Goal: Navigation & Orientation: Find specific page/section

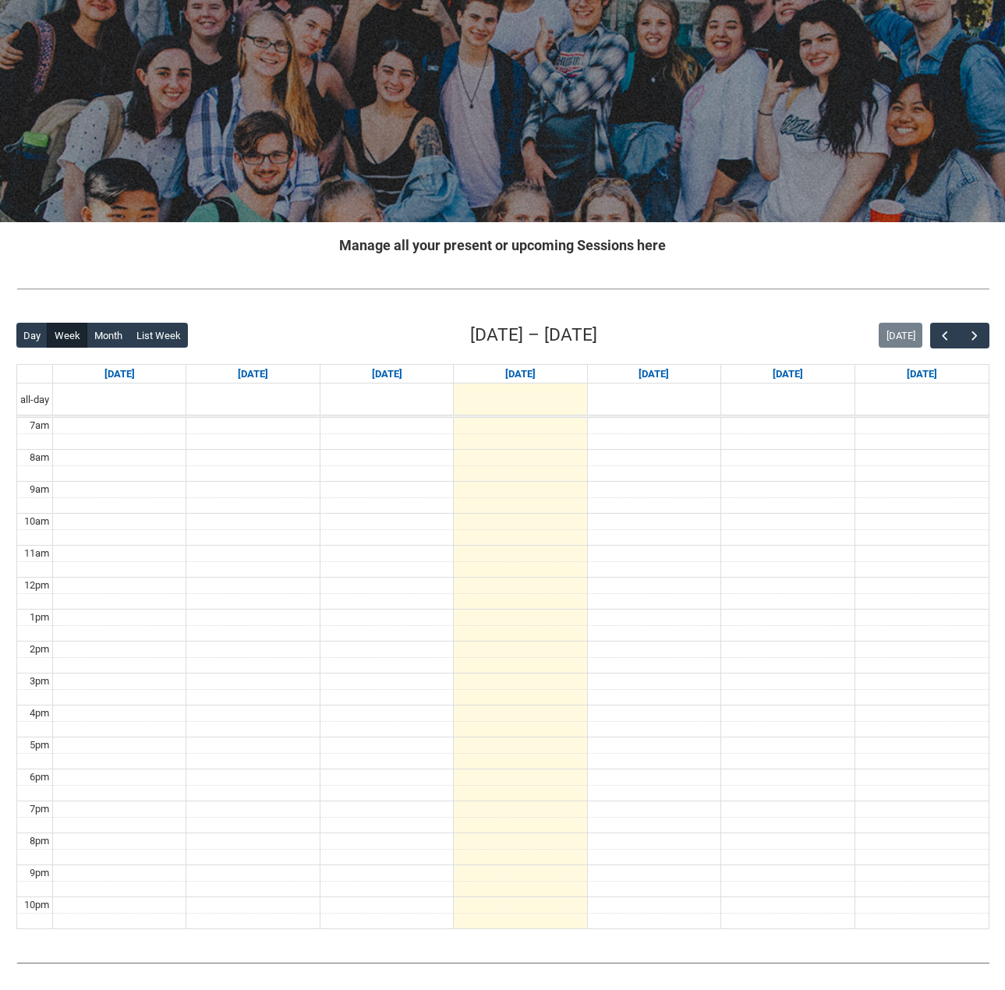
scroll to position [156, 0]
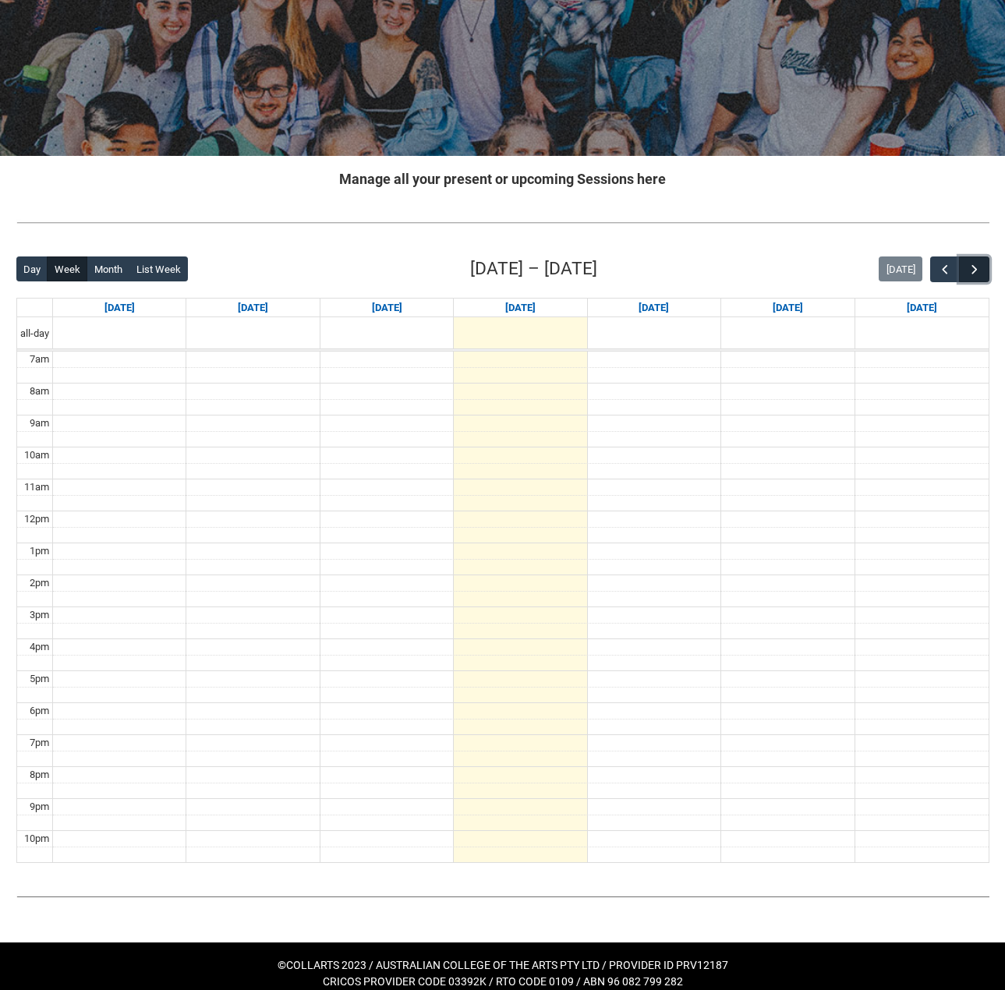
click at [964, 275] on button "button" at bounding box center [974, 269] width 30 height 26
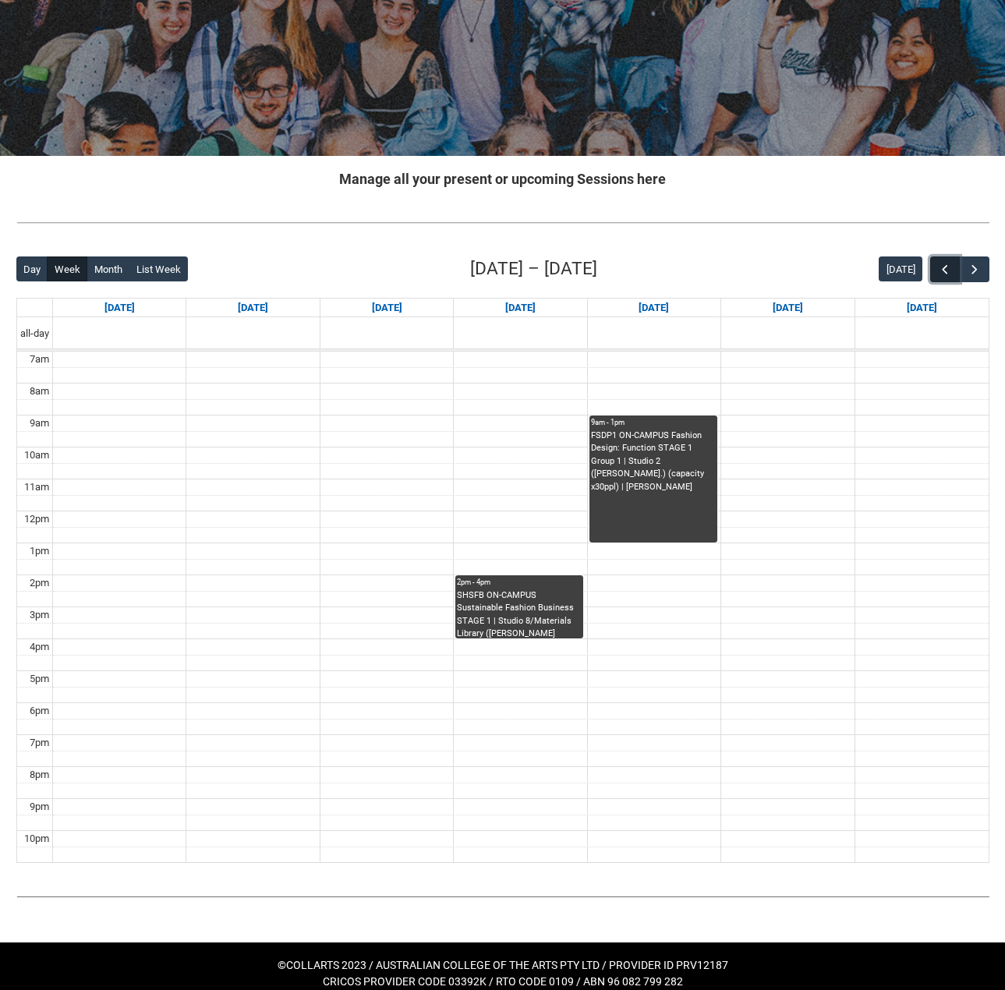
click at [935, 274] on button "button" at bounding box center [945, 269] width 30 height 26
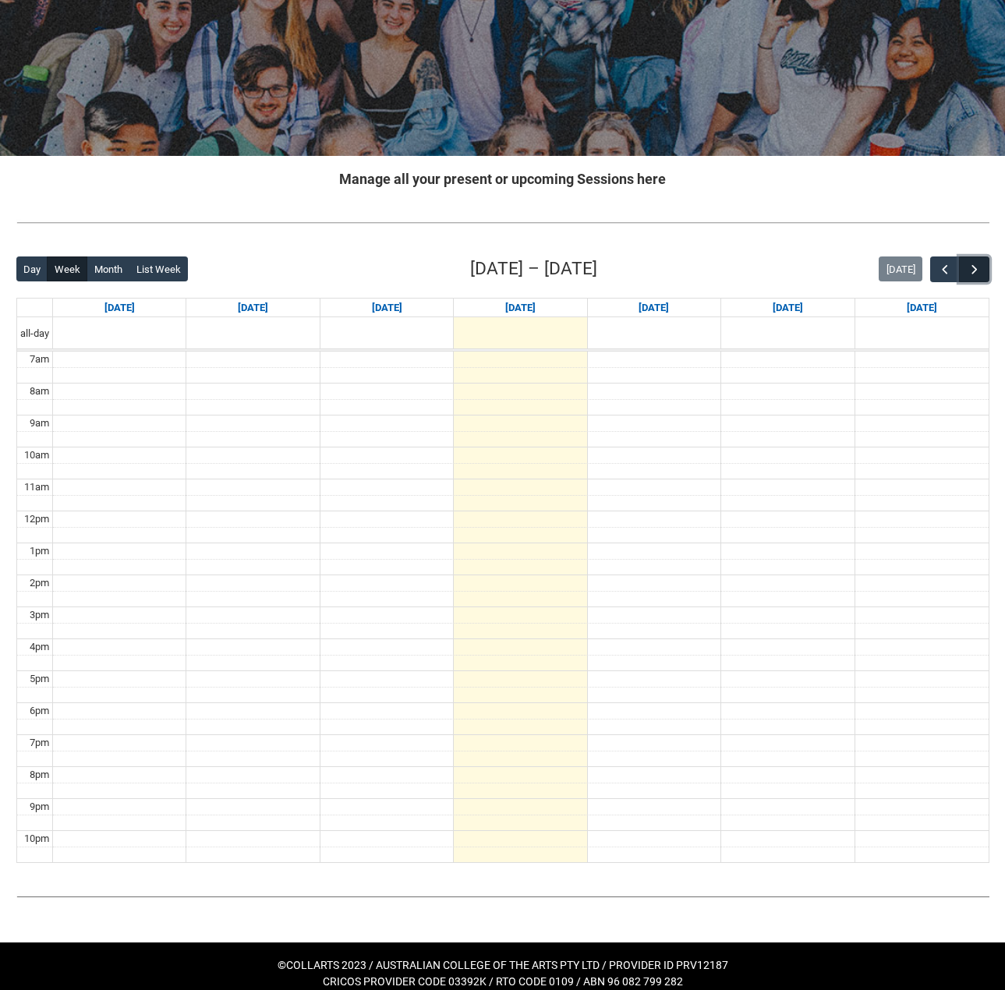
click at [977, 273] on span "button" at bounding box center [974, 270] width 16 height 16
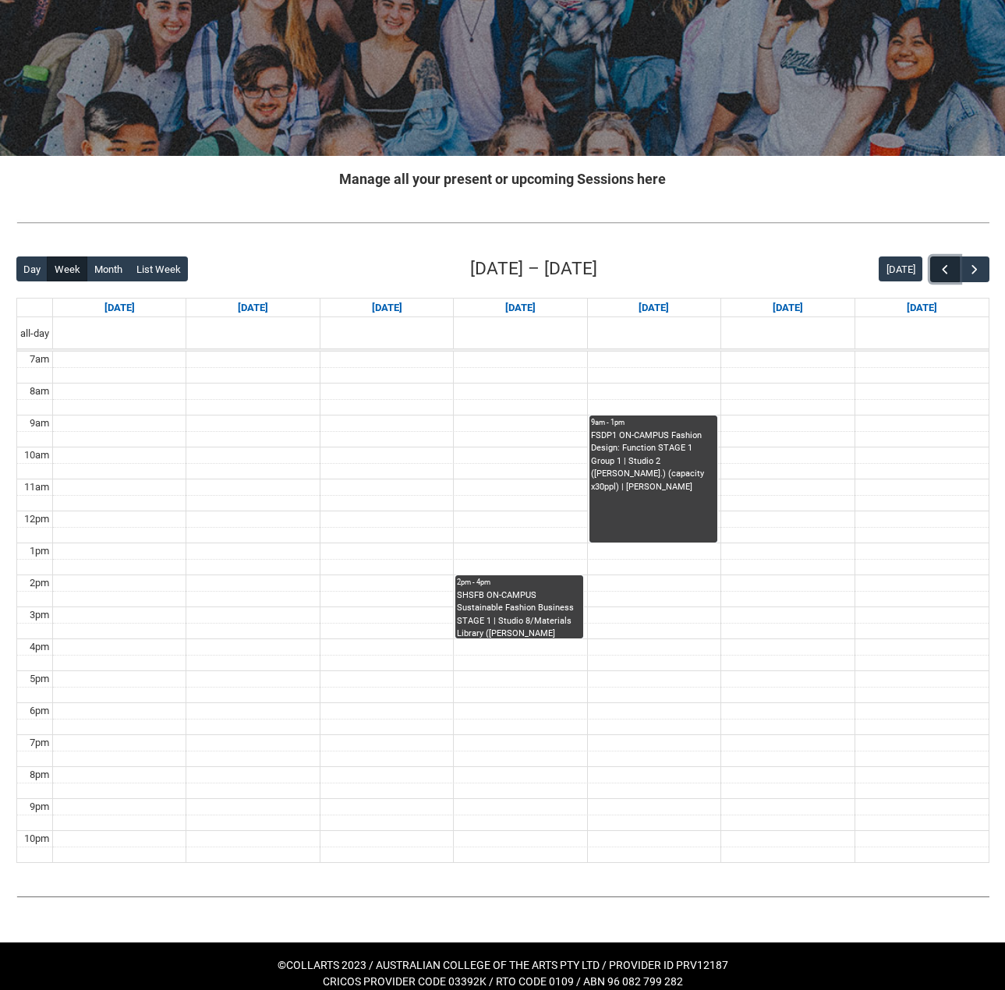
click at [939, 273] on span "button" at bounding box center [945, 270] width 16 height 16
